Goal: Information Seeking & Learning: Learn about a topic

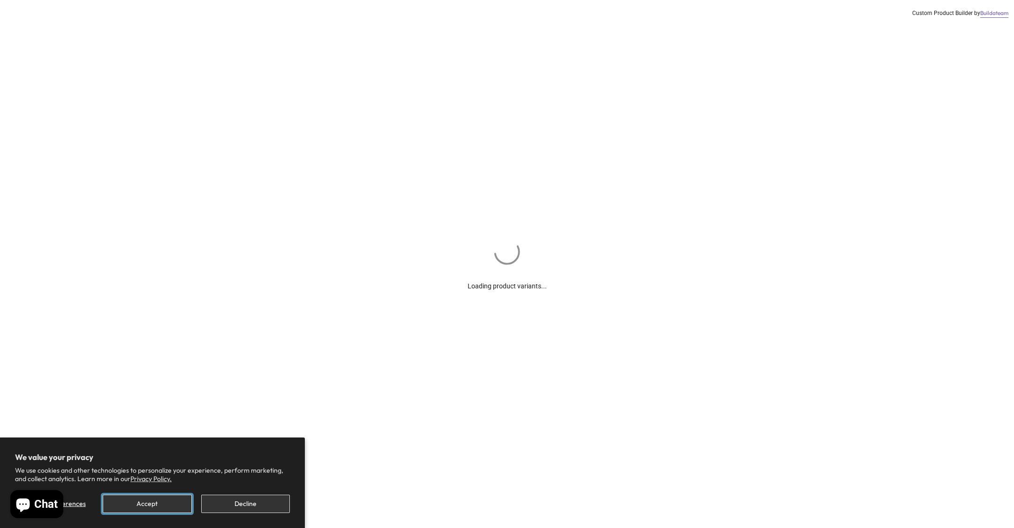
click at [165, 505] on button "Accept" at bounding box center [147, 504] width 89 height 18
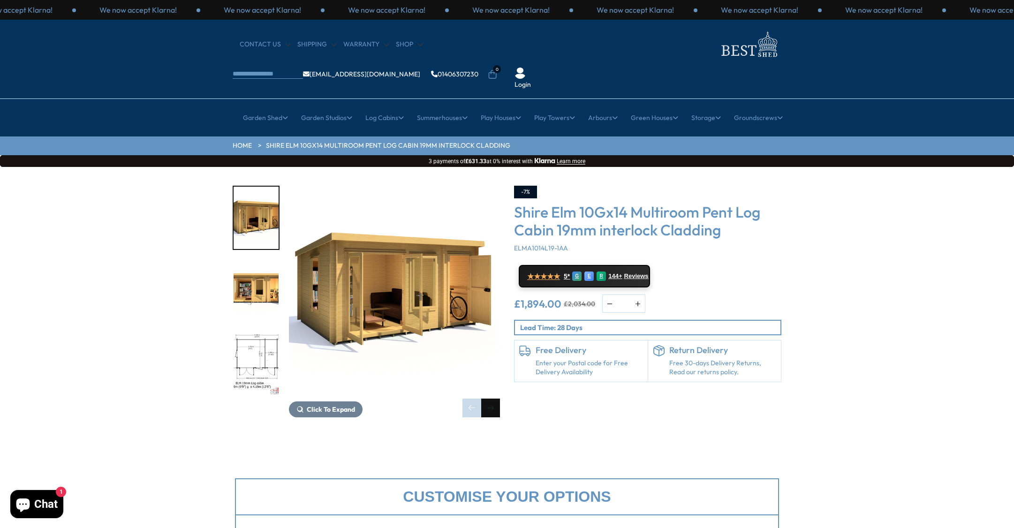
click at [494, 399] on div "Next slide" at bounding box center [490, 408] width 19 height 19
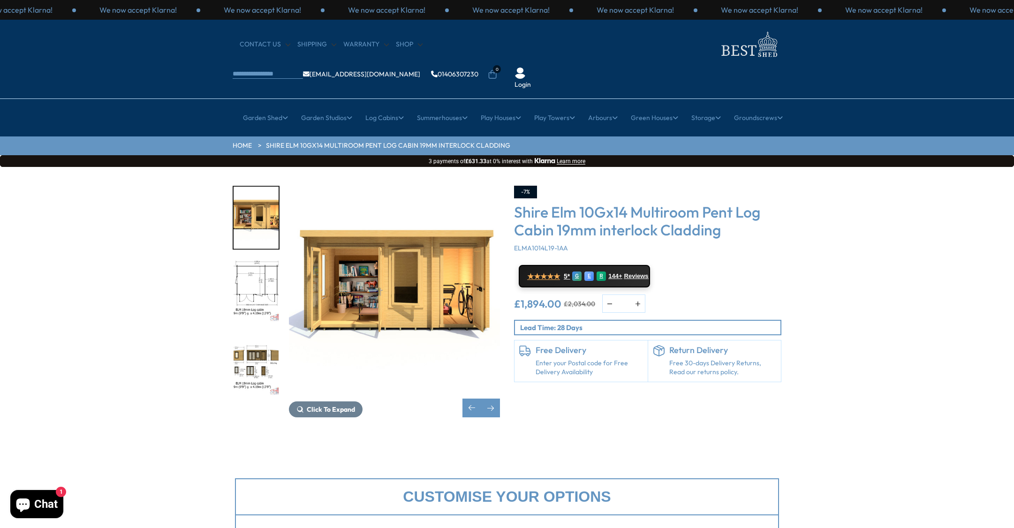
click at [259, 260] on img "3 / 11" at bounding box center [256, 291] width 45 height 62
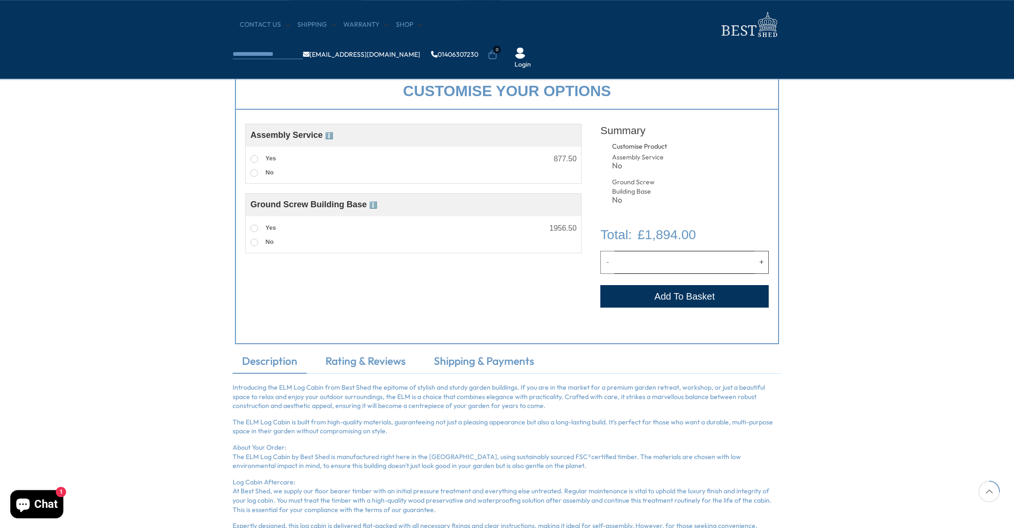
scroll to position [330, 0]
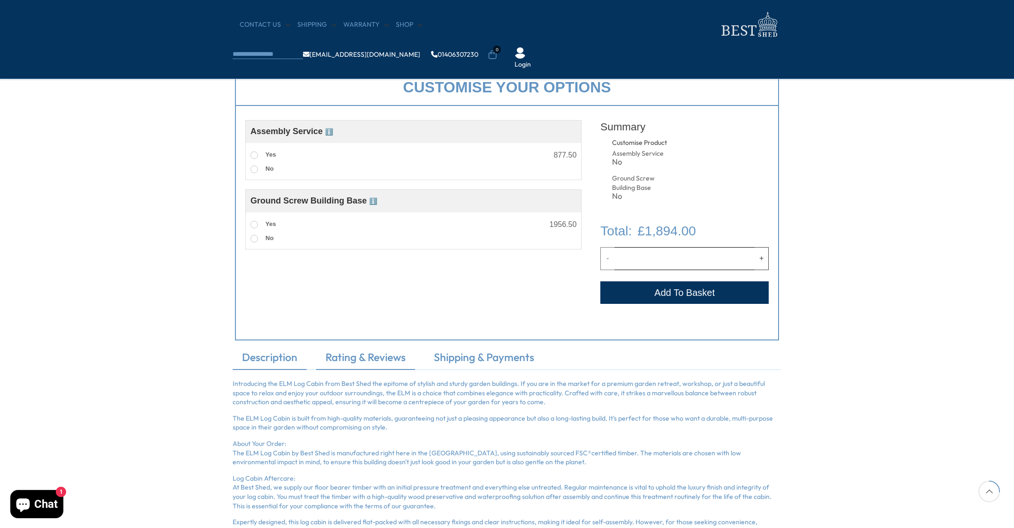
click at [382, 358] on link "Rating & Reviews" at bounding box center [365, 360] width 99 height 20
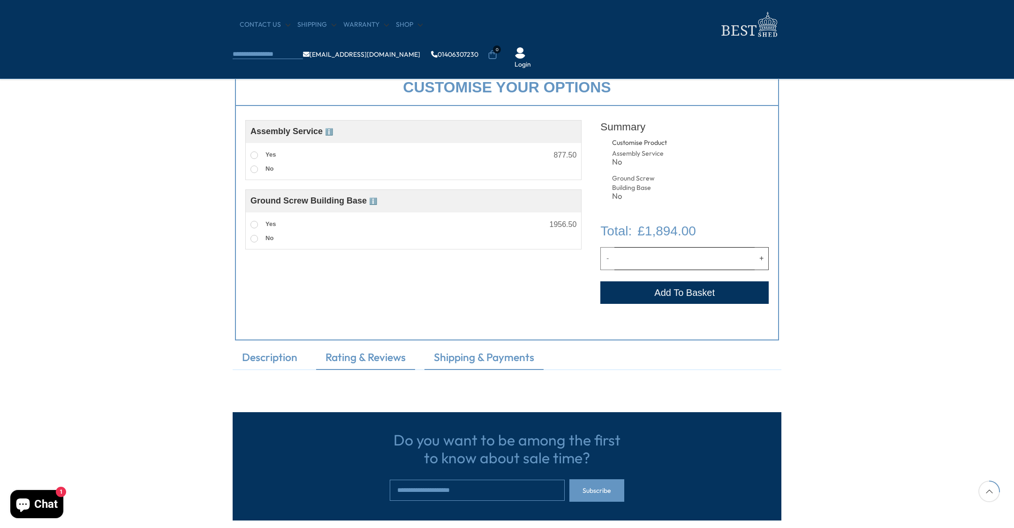
click at [480, 359] on link "Shipping & Payments" at bounding box center [484, 360] width 119 height 20
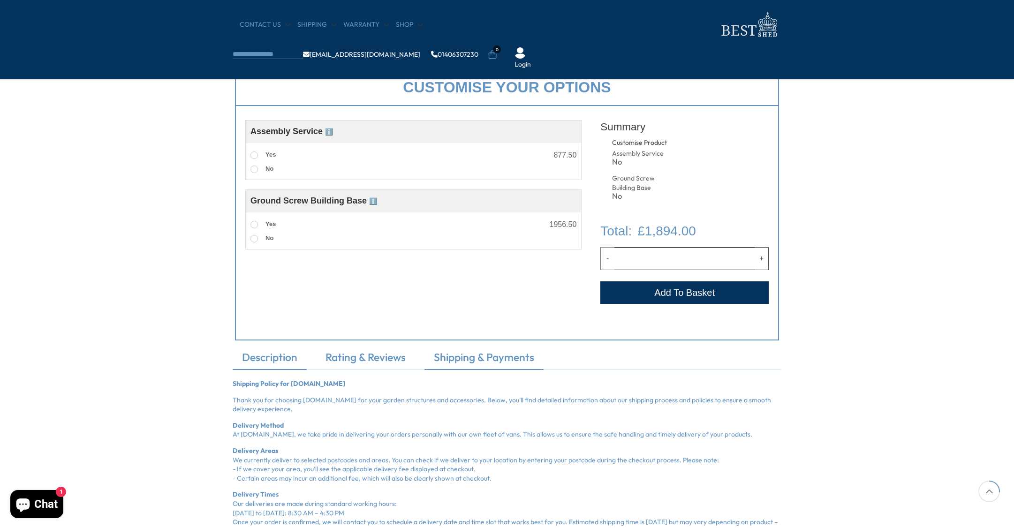
click at [283, 360] on link "Description" at bounding box center [270, 360] width 74 height 20
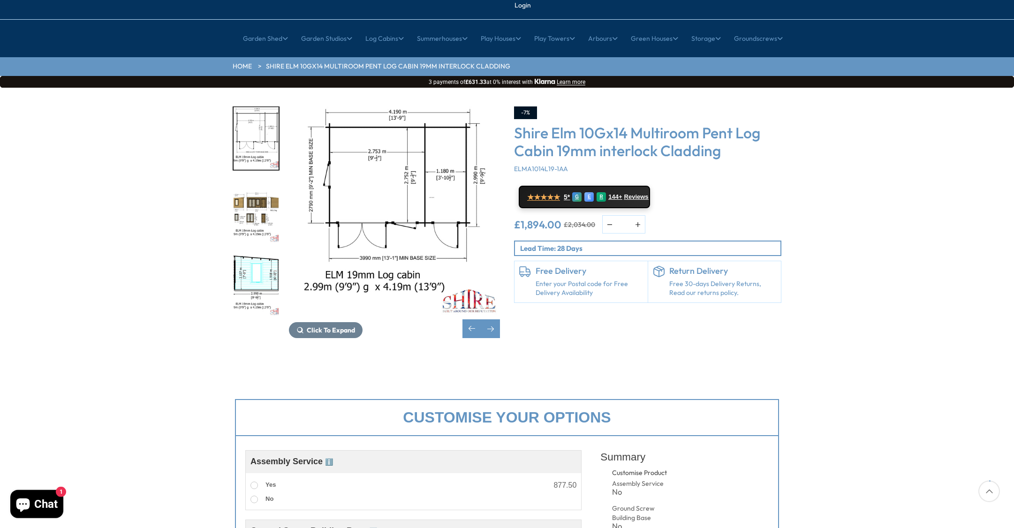
scroll to position [0, 0]
